Goal: Task Accomplishment & Management: Manage account settings

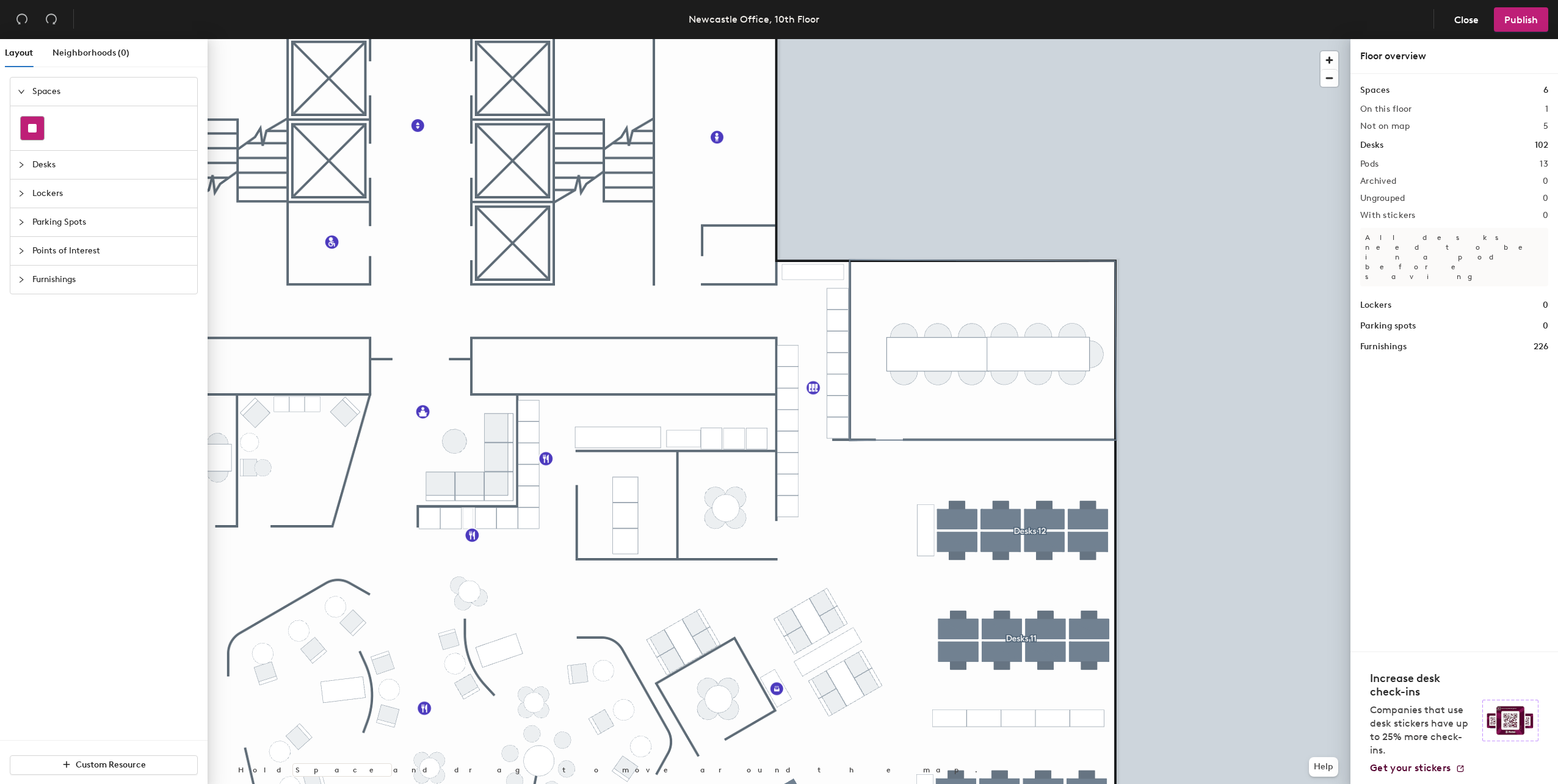
click at [37, 122] on div at bounding box center [32, 127] width 23 height 23
click at [30, 126] on rect at bounding box center [32, 128] width 8 height 8
click at [1377, 89] on h1 "Spaces" at bounding box center [1374, 90] width 30 height 14
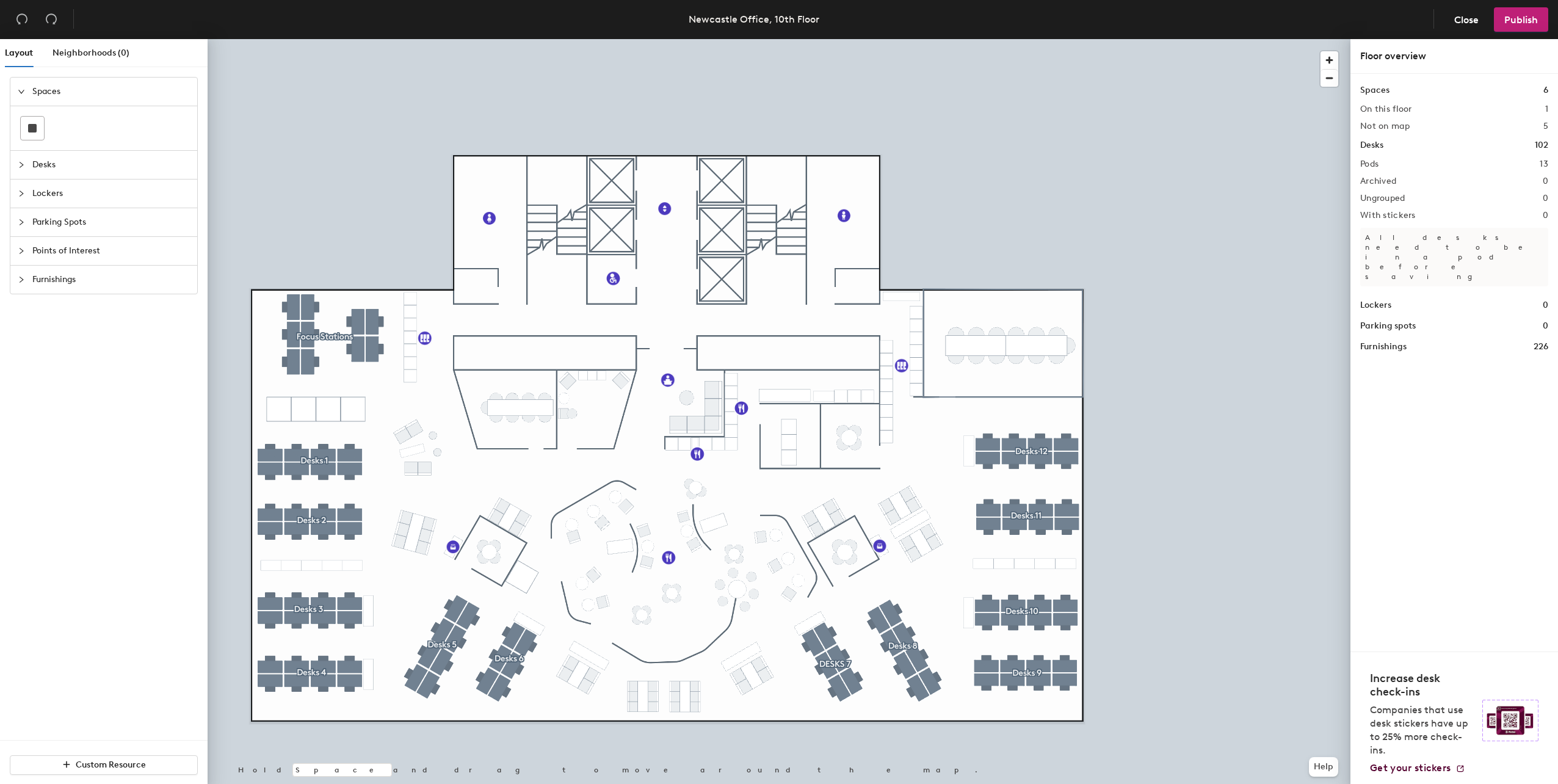
click at [21, 91] on icon "expanded" at bounding box center [21, 91] width 8 height 8
click at [21, 91] on icon "collapsed" at bounding box center [21, 91] width 8 height 8
click at [80, 46] on div "Neighborhoods (0)" at bounding box center [90, 52] width 77 height 28
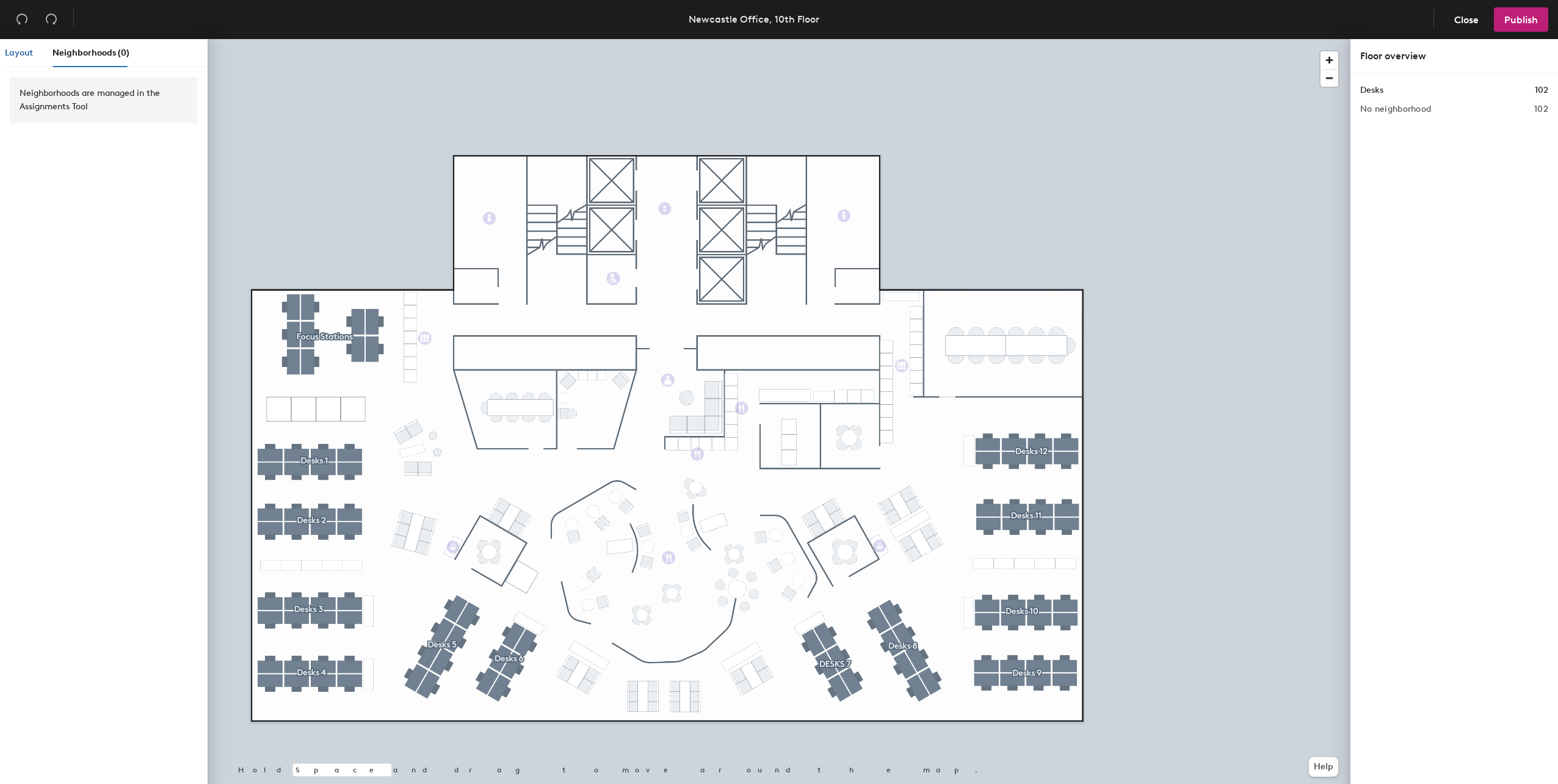
click at [19, 51] on span "Layout" at bounding box center [19, 52] width 28 height 10
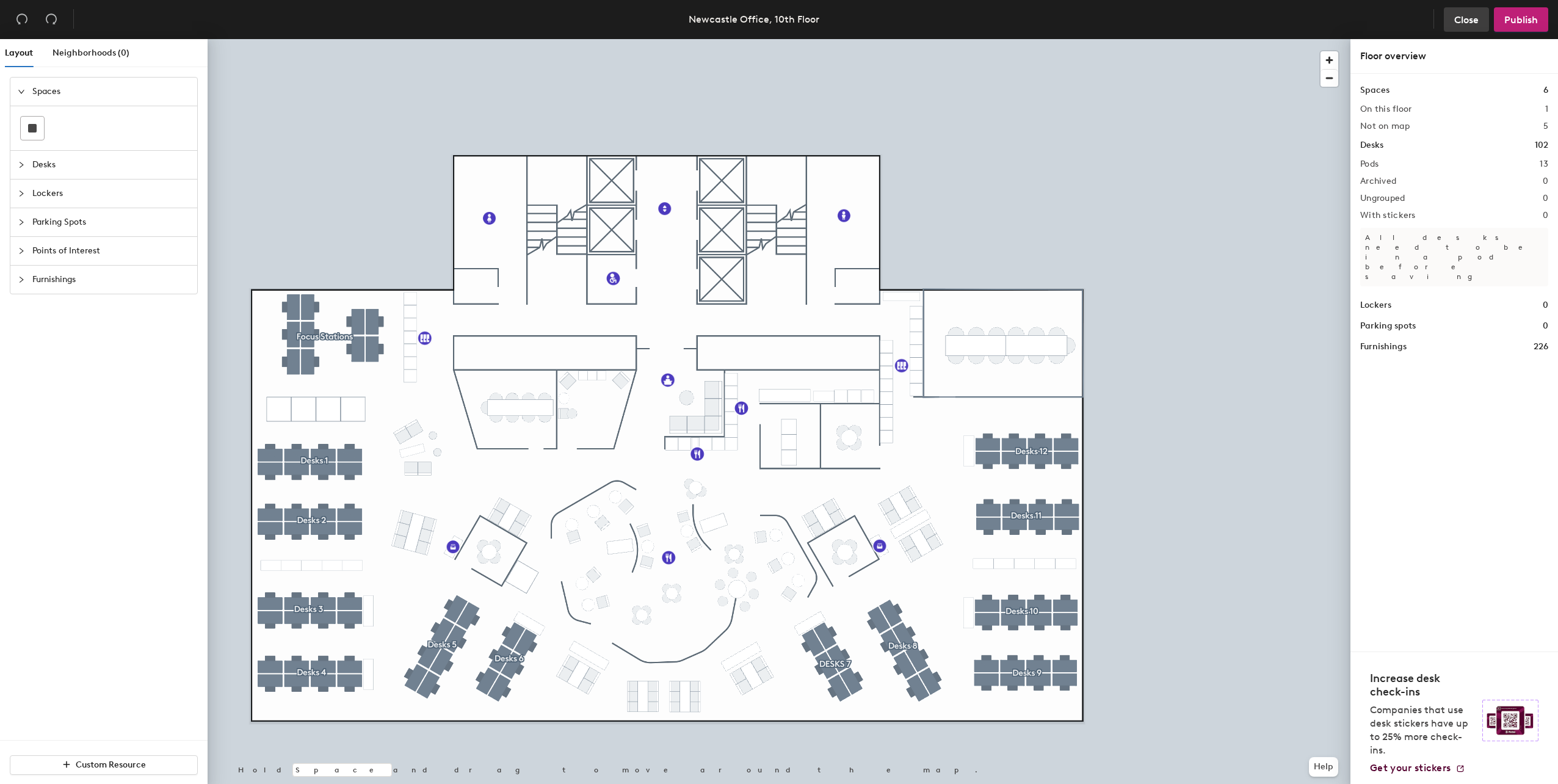
click at [1467, 19] on span "Close" at bounding box center [1466, 20] width 24 height 12
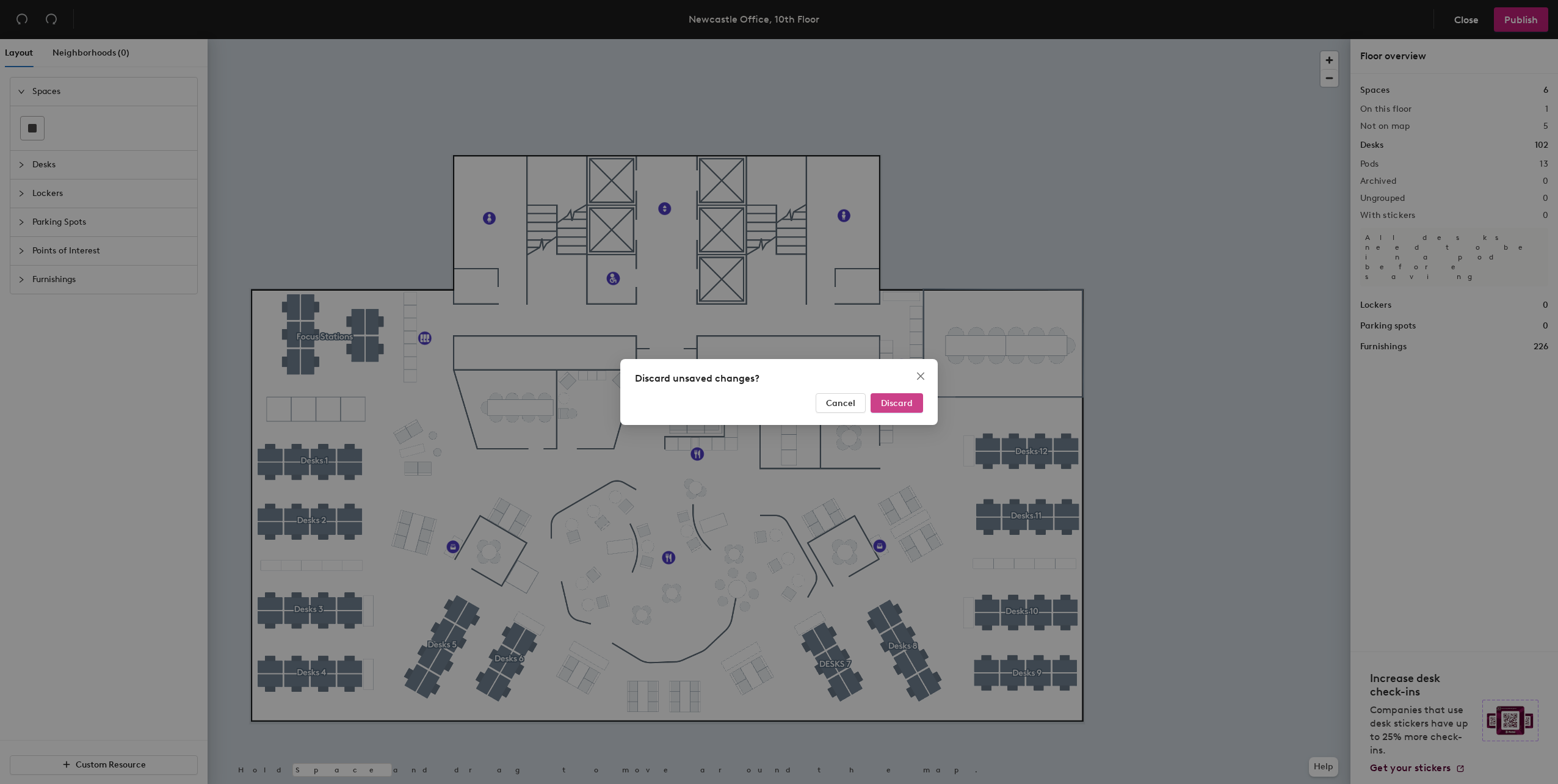
click at [906, 403] on span "Discard" at bounding box center [897, 403] width 32 height 10
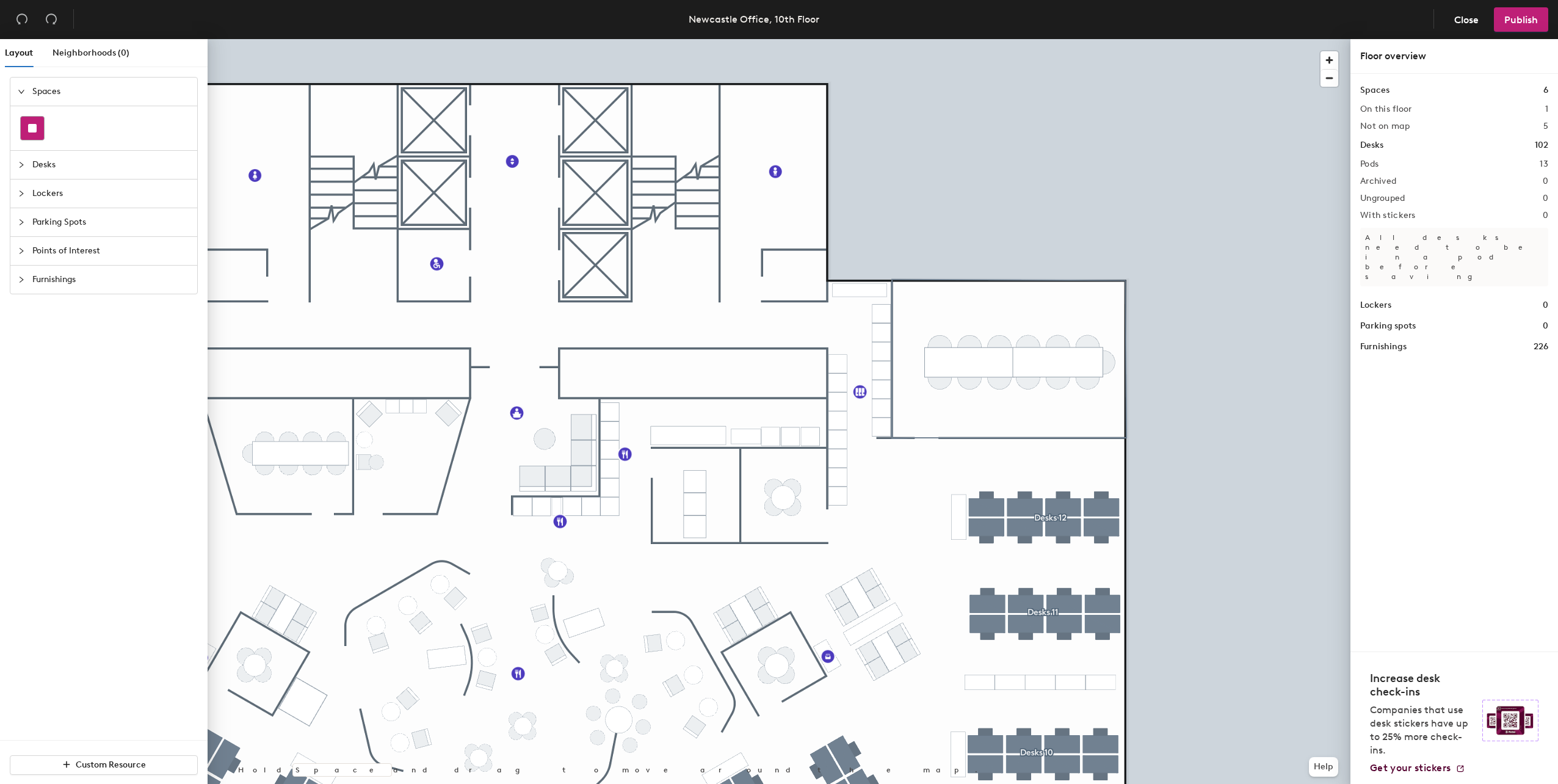
click at [34, 125] on rect at bounding box center [32, 128] width 8 height 8
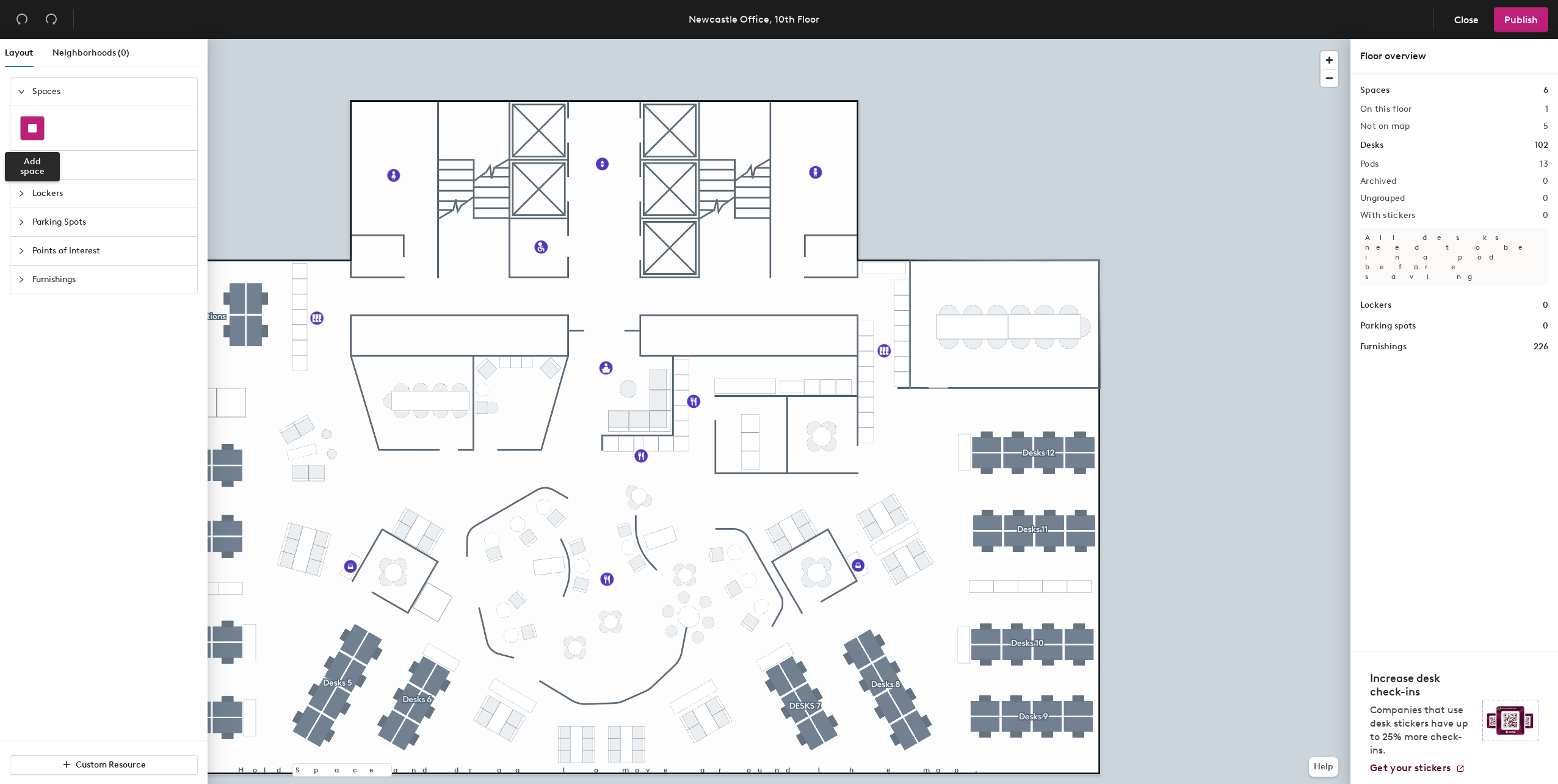
click at [30, 127] on rect at bounding box center [32, 128] width 8 height 8
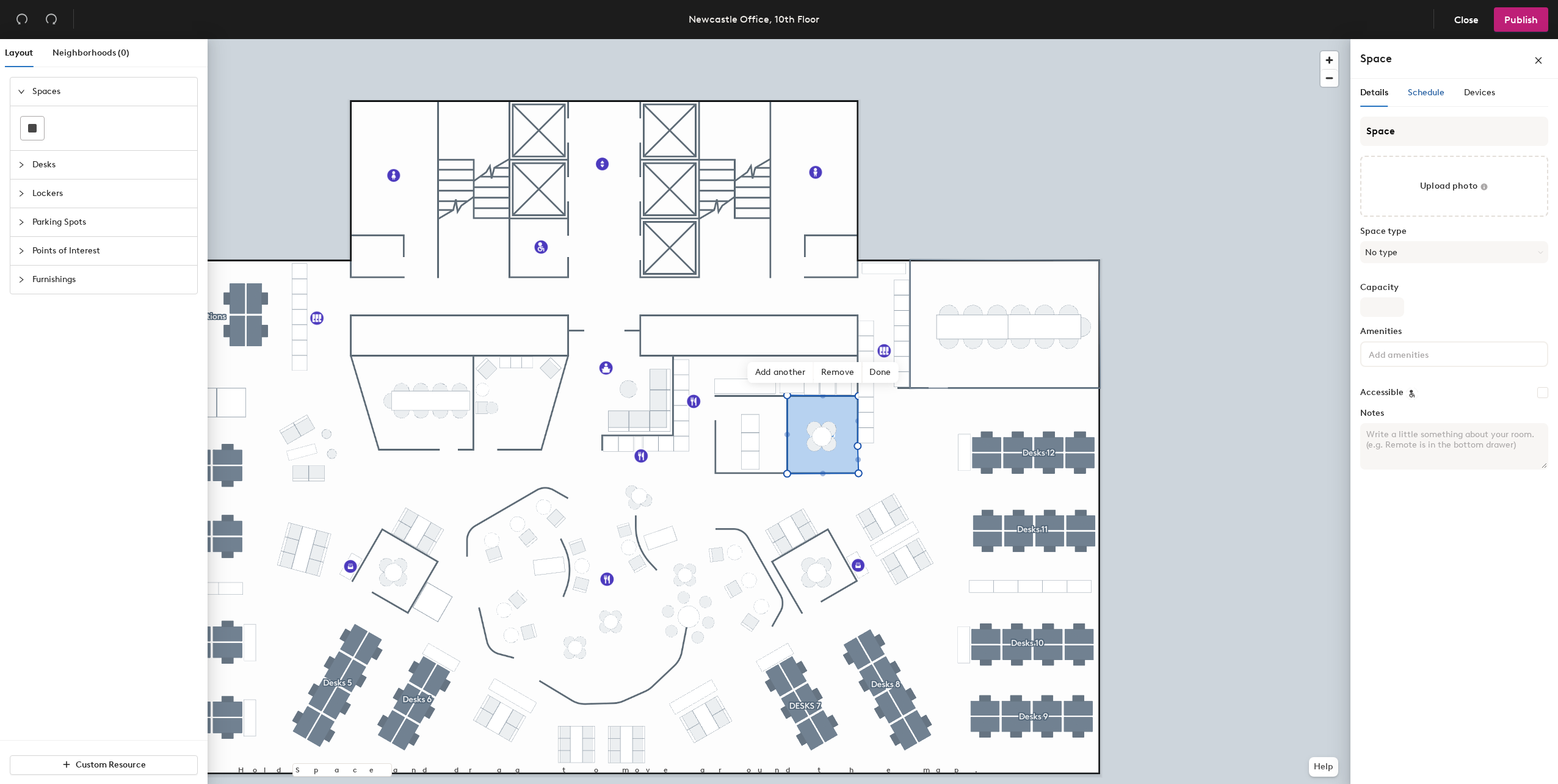
click at [1430, 88] on span "Schedule" at bounding box center [1425, 92] width 36 height 10
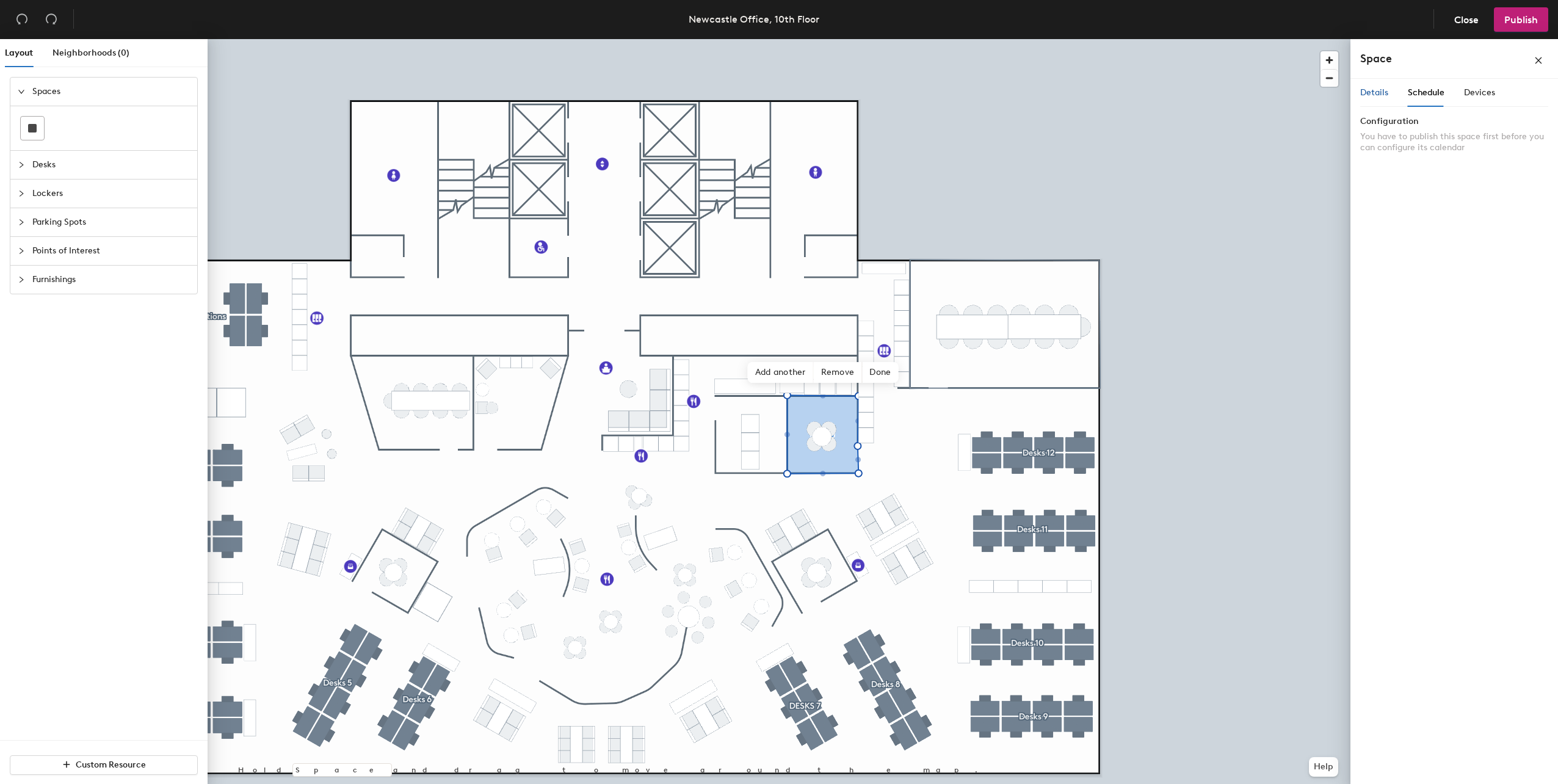
click at [1380, 94] on span "Details" at bounding box center [1373, 92] width 28 height 10
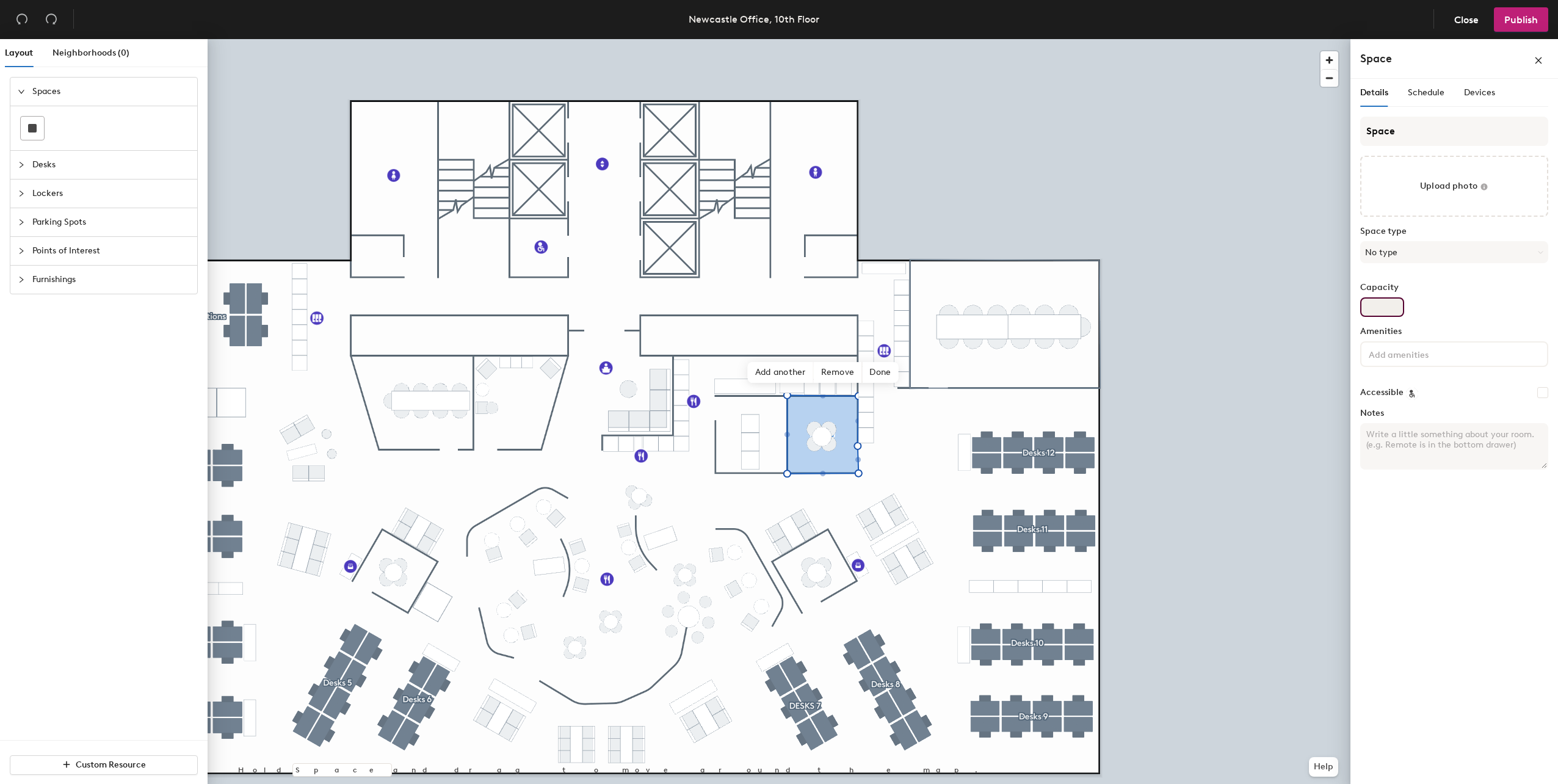
click at [1387, 308] on input "Capacity" at bounding box center [1382, 306] width 44 height 19
type input "4"
click at [1398, 255] on button "No type" at bounding box center [1453, 252] width 188 height 22
click at [1393, 409] on div "Other" at bounding box center [1453, 412] width 187 height 19
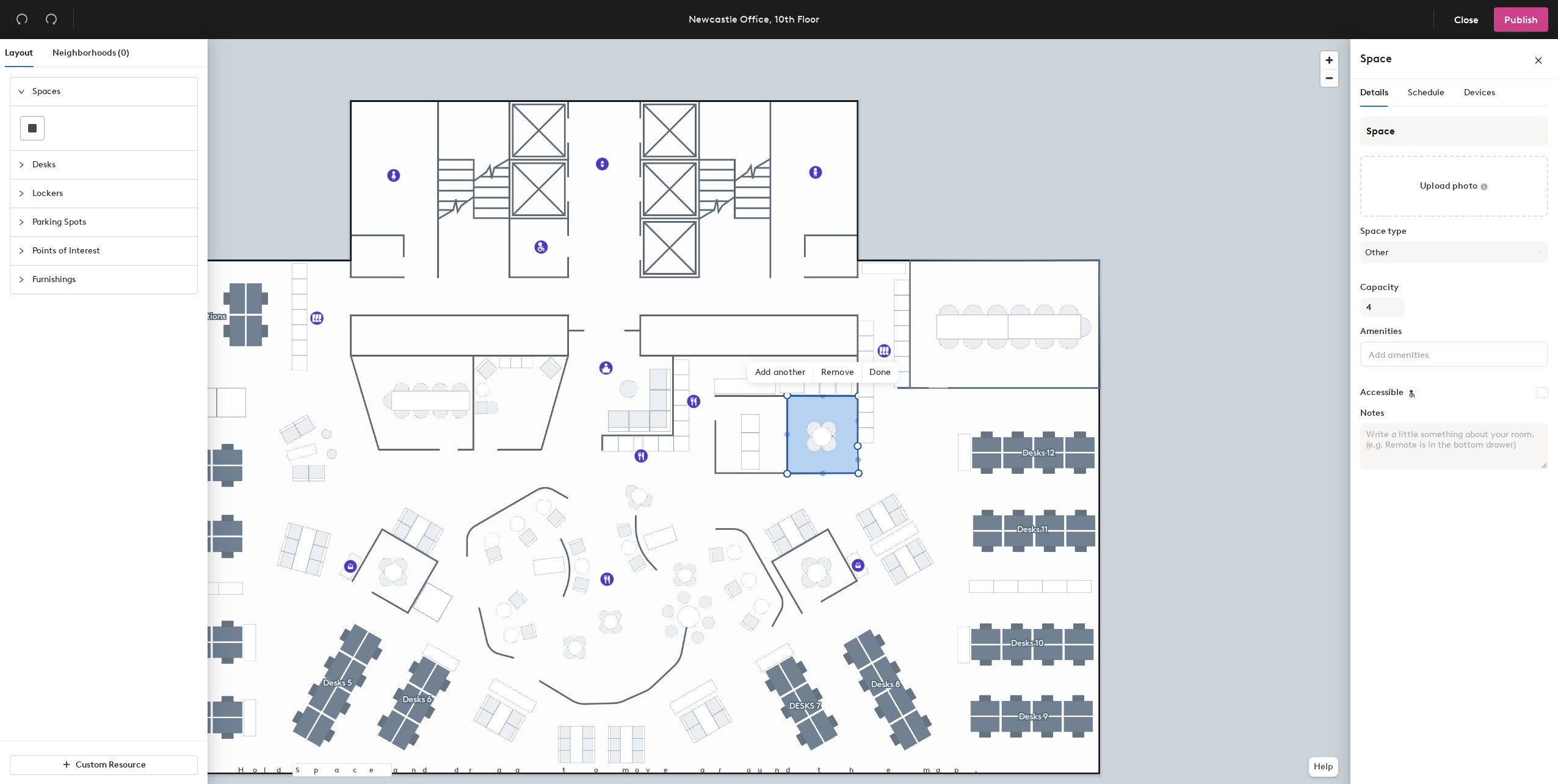
click at [1532, 15] on span "Publish" at bounding box center [1521, 20] width 34 height 12
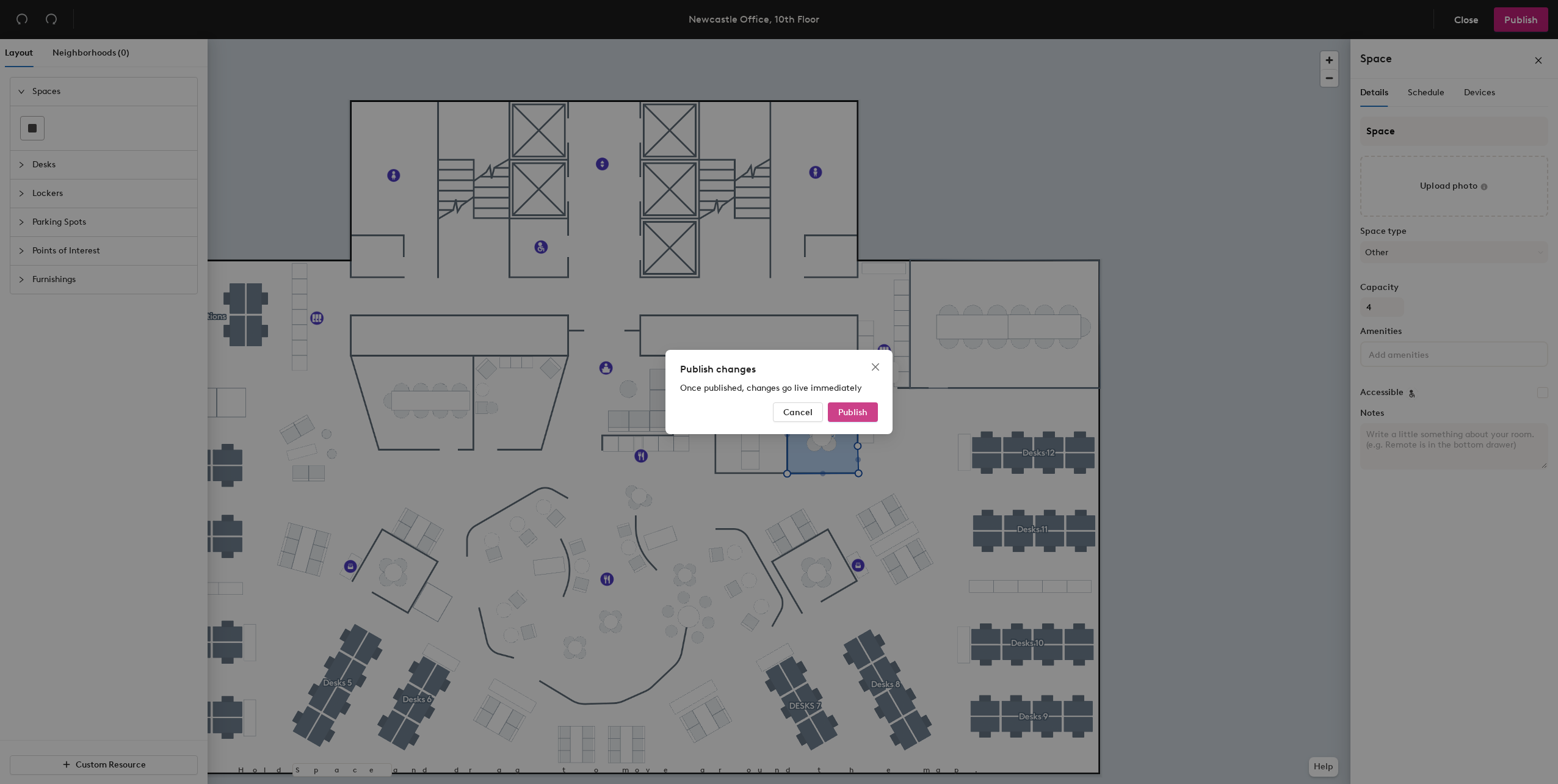
click at [859, 405] on button "Publish" at bounding box center [852, 412] width 50 height 19
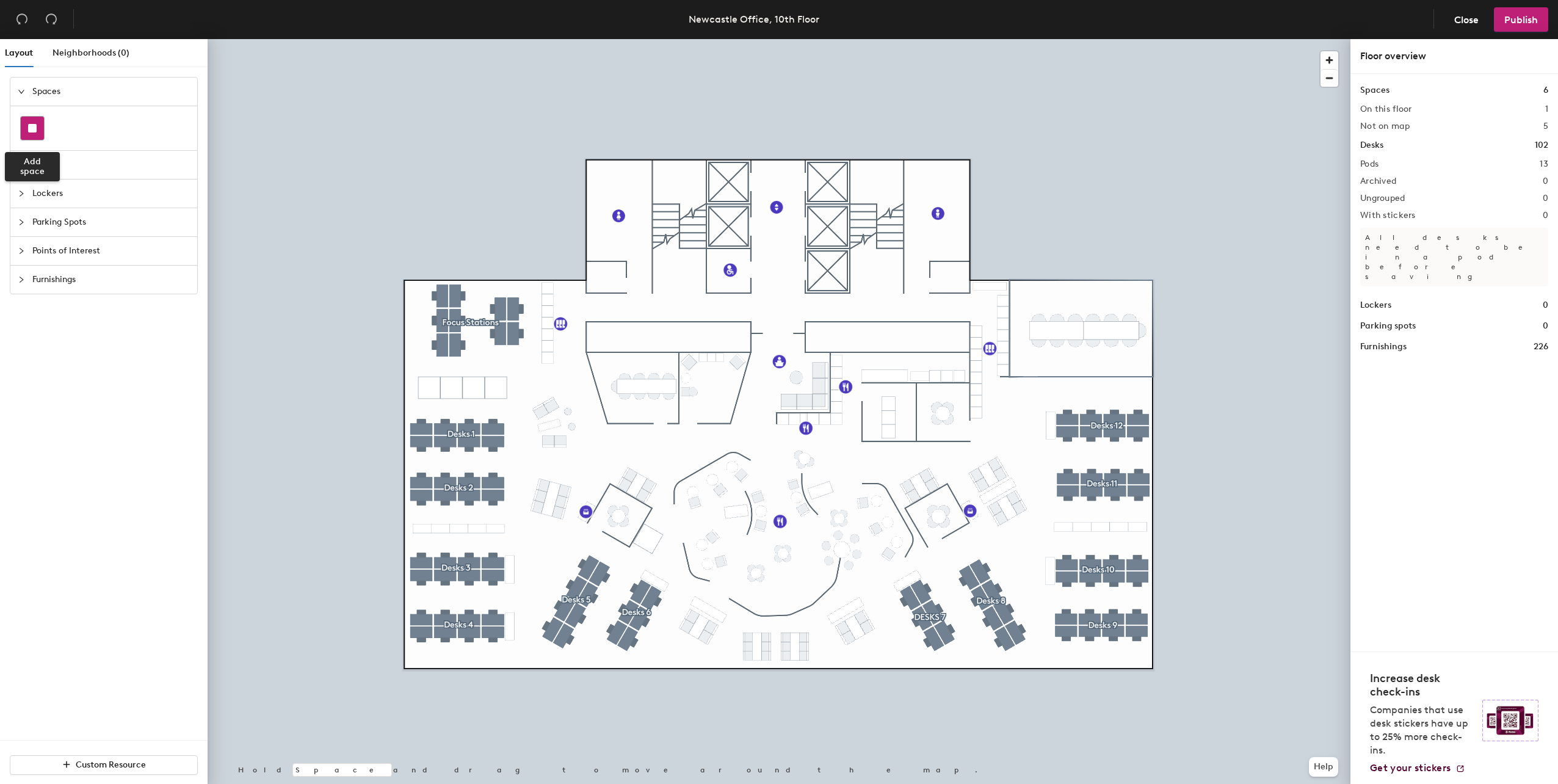
click at [32, 127] on rect at bounding box center [32, 128] width 8 height 8
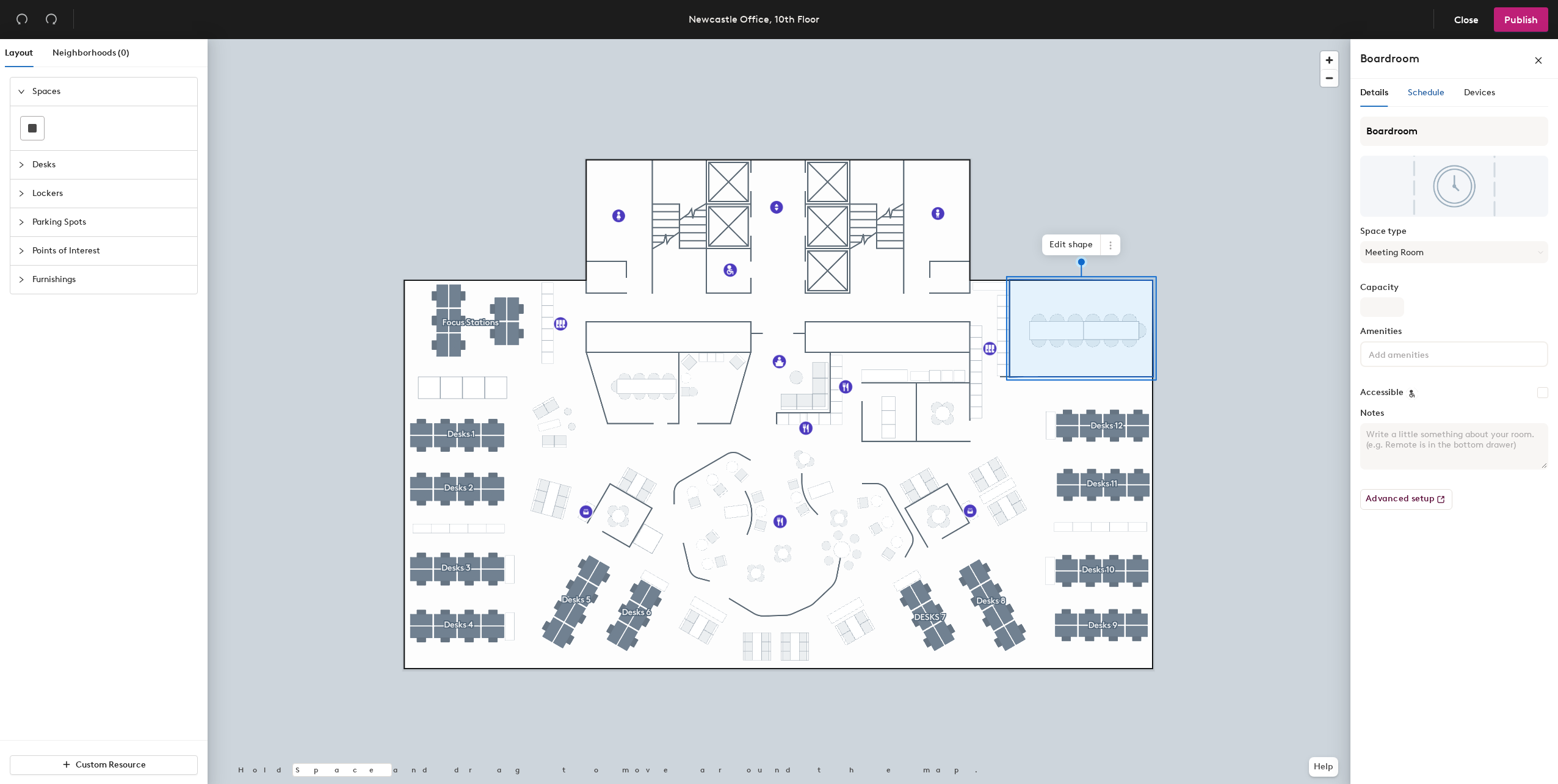
click at [1431, 91] on span "Schedule" at bounding box center [1425, 92] width 36 height 10
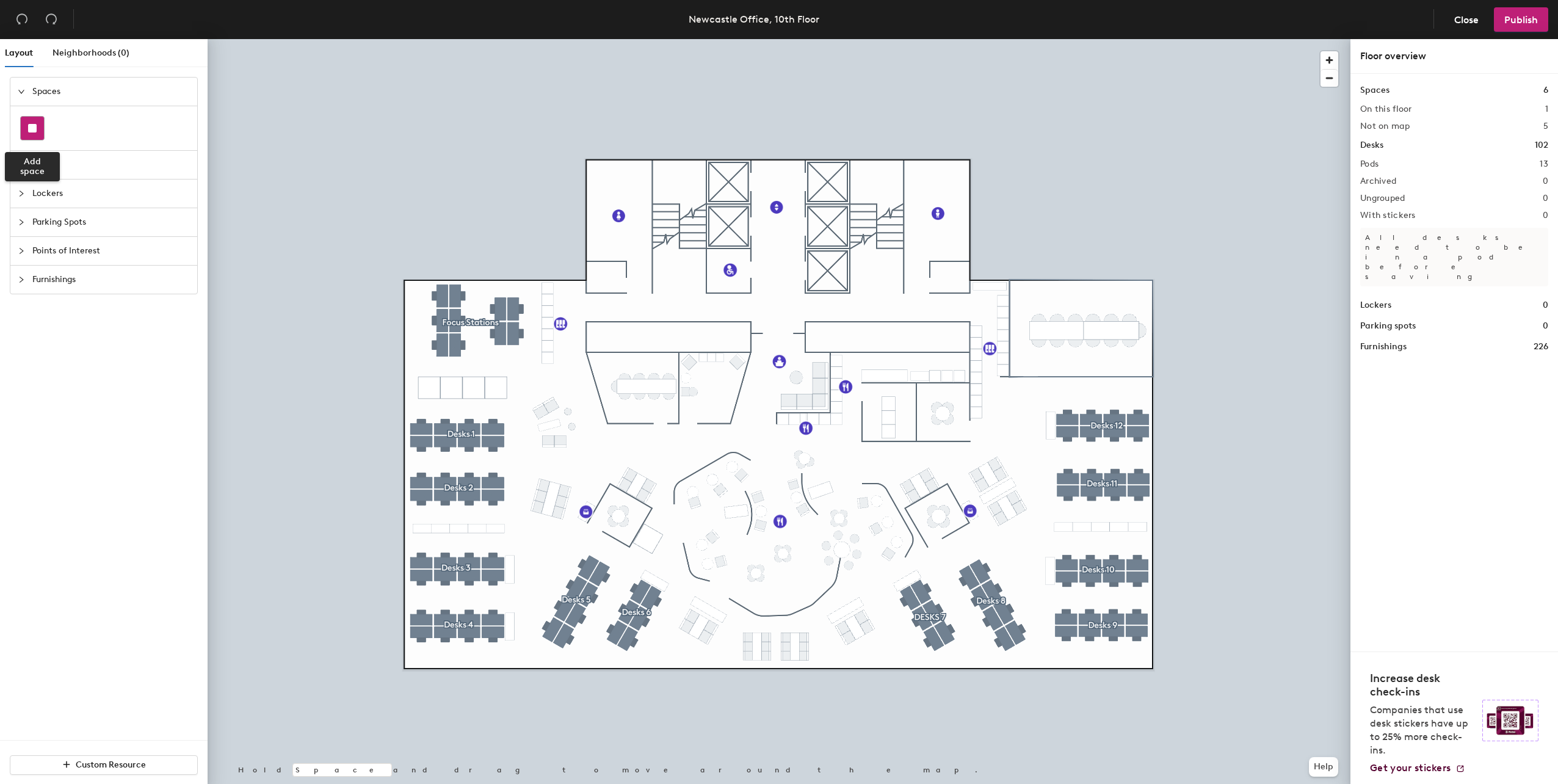
click at [33, 133] on div at bounding box center [32, 127] width 23 height 23
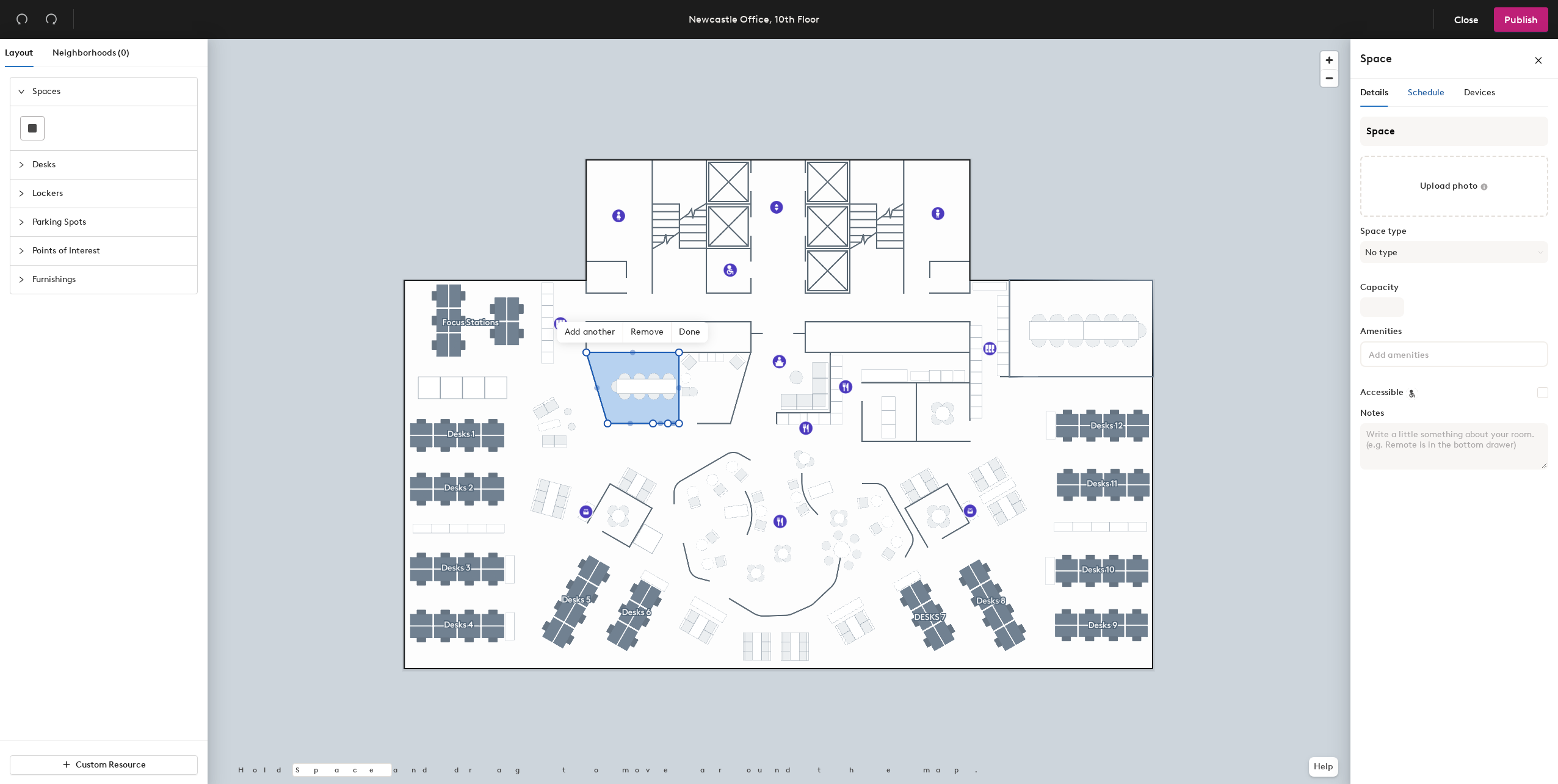
click at [1437, 88] on span "Schedule" at bounding box center [1425, 92] width 36 height 10
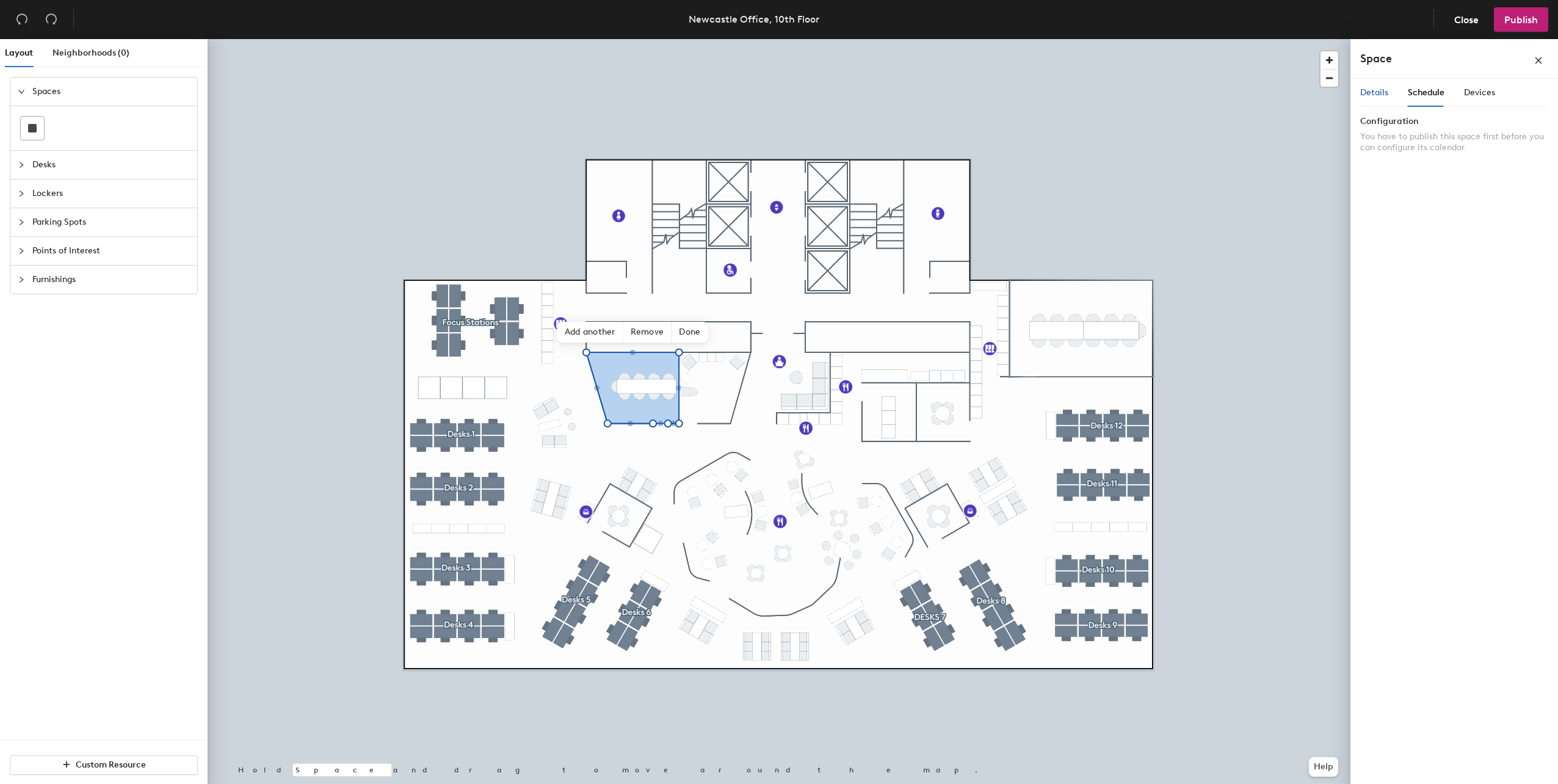
click at [1378, 93] on span "Details" at bounding box center [1373, 92] width 28 height 10
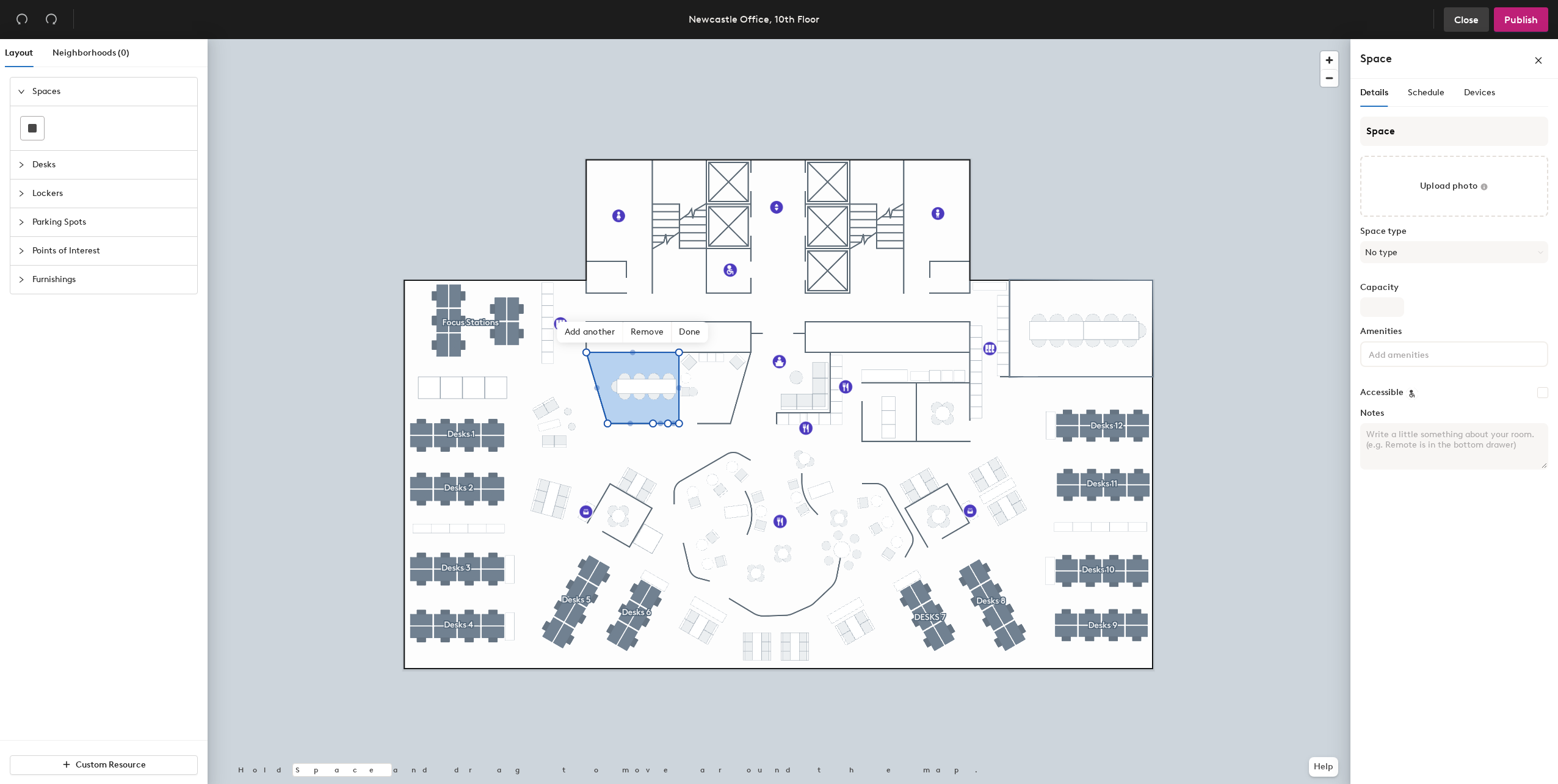
click at [1469, 23] on span "Close" at bounding box center [1466, 20] width 24 height 12
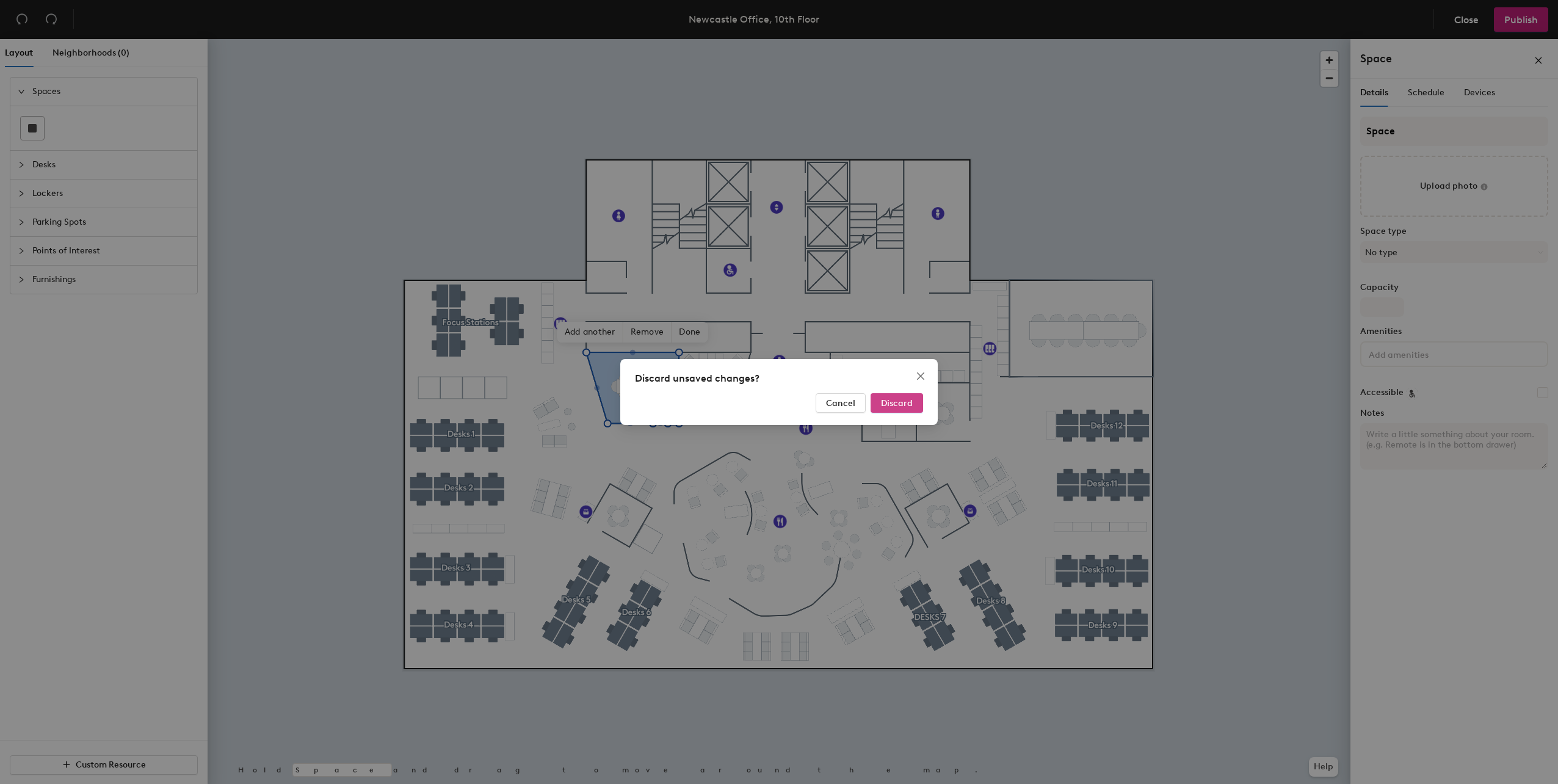
click at [887, 405] on span "Discard" at bounding box center [897, 403] width 32 height 10
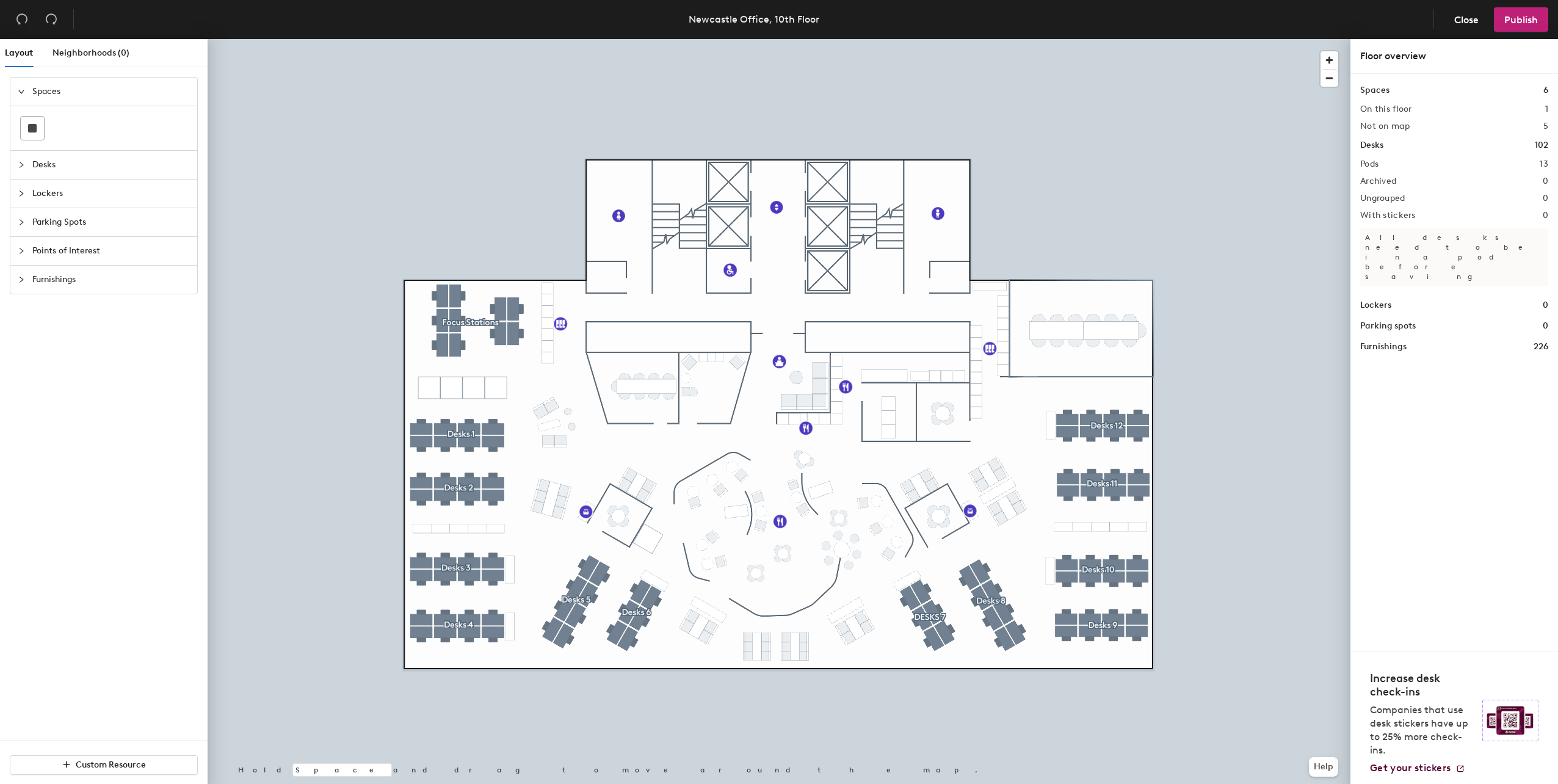
drag, startPoint x: 1389, startPoint y: 111, endPoint x: 1387, endPoint y: 100, distance: 11.2
click at [1388, 107] on div "Spaces 6 On this floor 1 Not on map 5 Desks 102 Pods 13 Archived 0 Ungrouped 0 …" at bounding box center [1453, 219] width 188 height 270
click at [1383, 89] on h1 "Spaces" at bounding box center [1374, 90] width 30 height 14
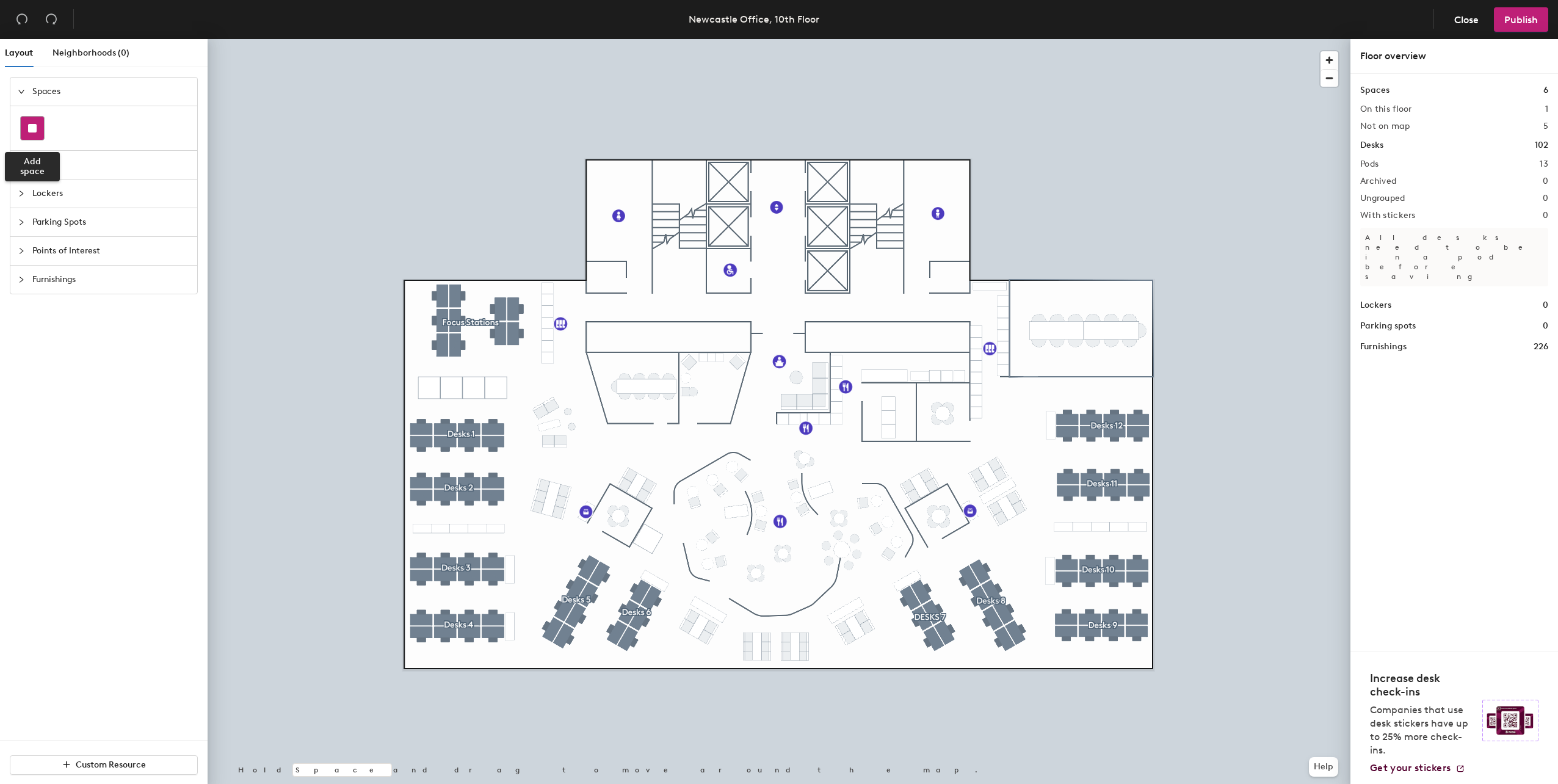
click at [35, 130] on rect at bounding box center [32, 128] width 8 height 8
click at [24, 162] on icon "collapsed" at bounding box center [21, 165] width 8 height 8
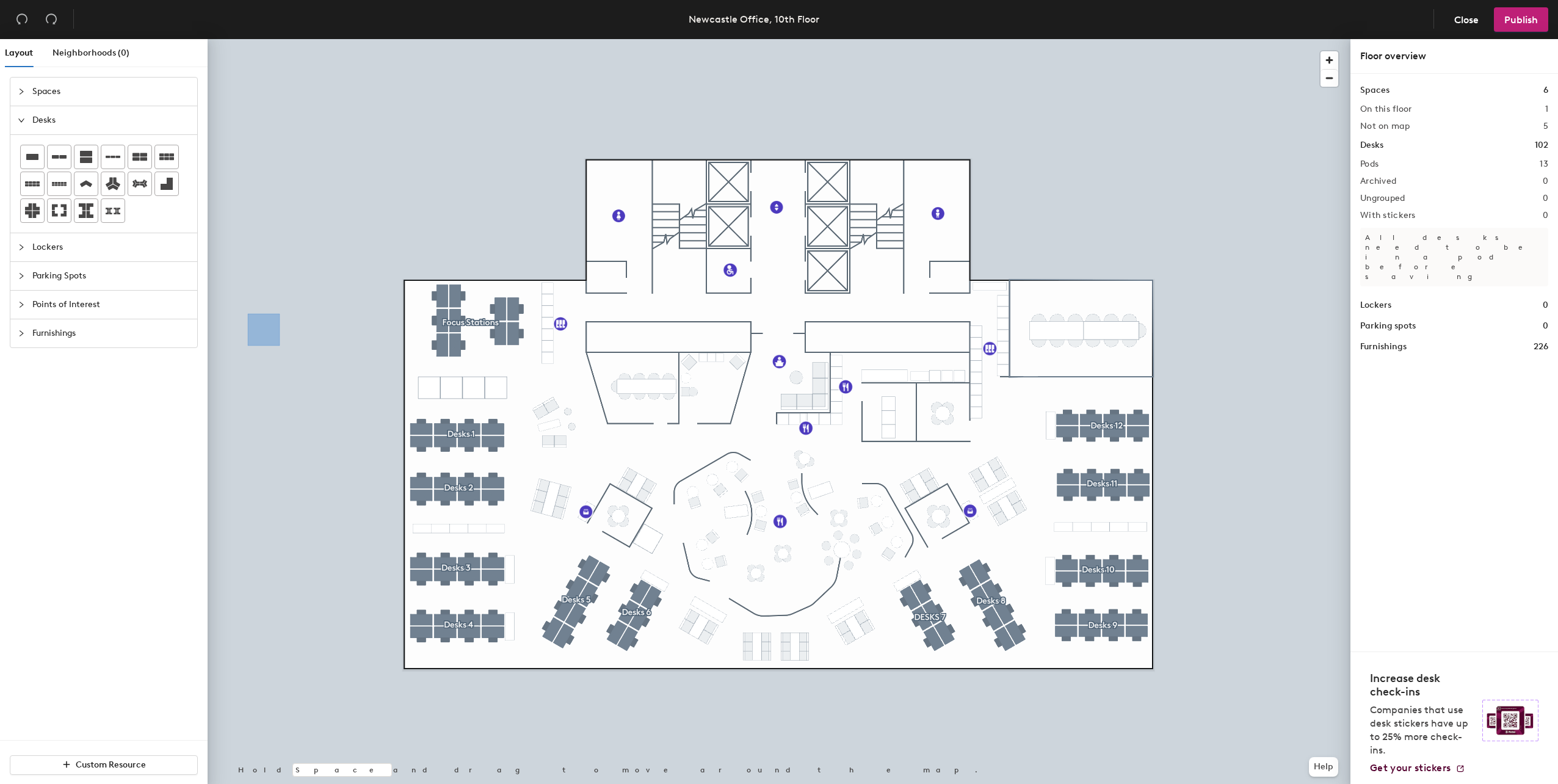
click at [19, 119] on icon "expanded" at bounding box center [21, 120] width 6 height 3
click at [21, 91] on icon "collapsed" at bounding box center [21, 91] width 8 height 8
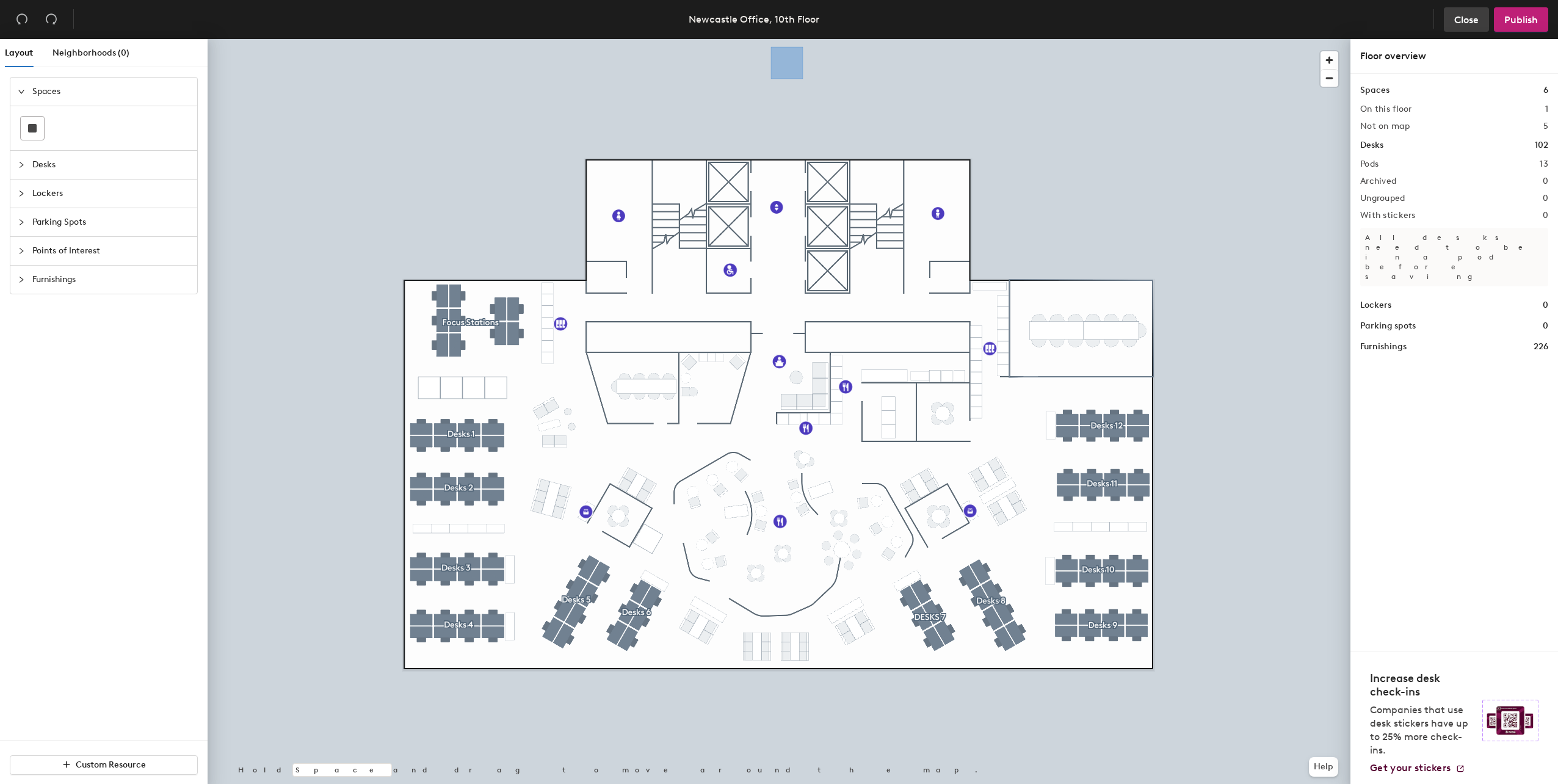
click at [1457, 19] on span "Close" at bounding box center [1466, 20] width 24 height 12
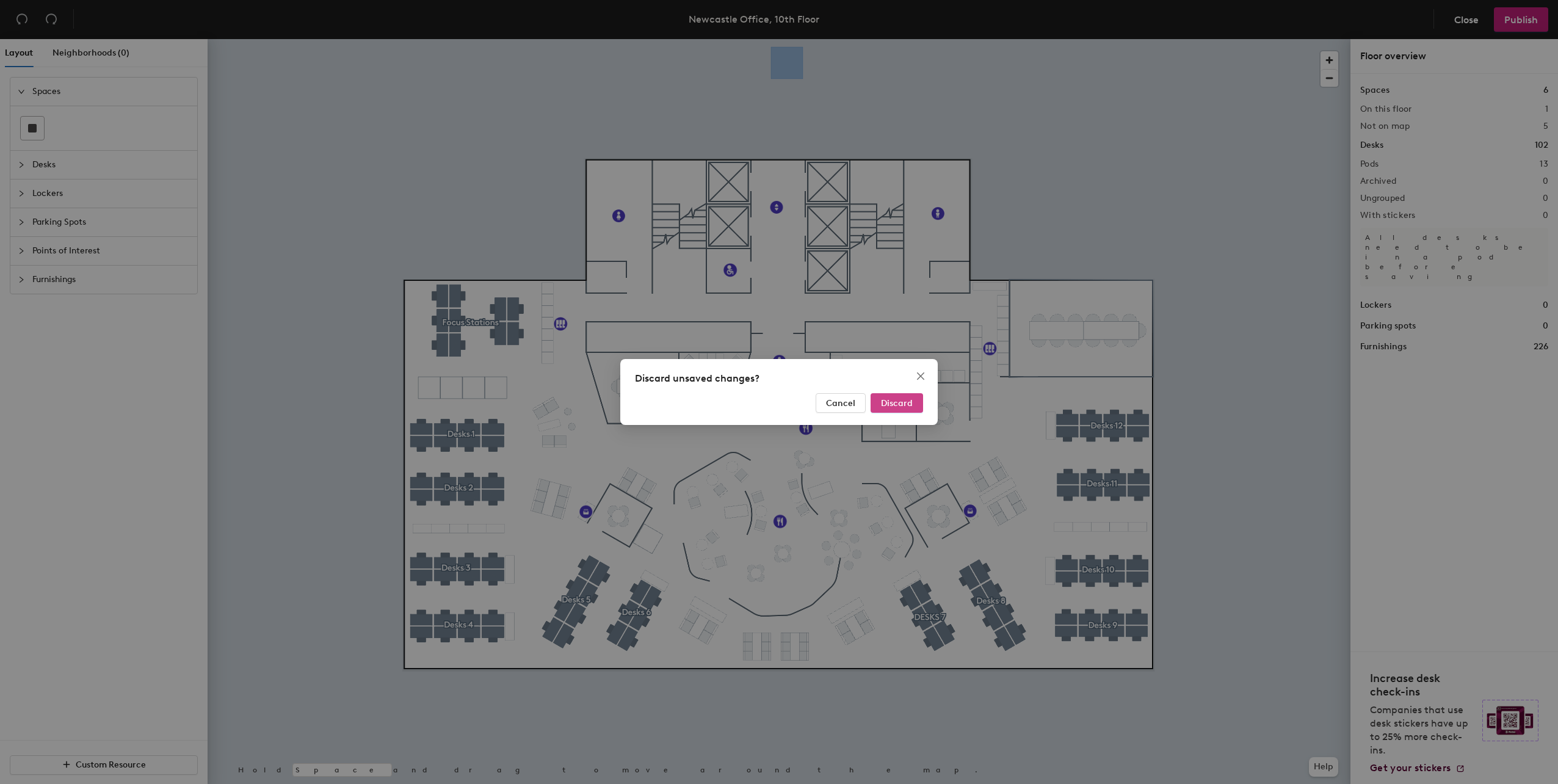
click at [903, 403] on span "Discard" at bounding box center [897, 403] width 32 height 10
